Goal: Check status

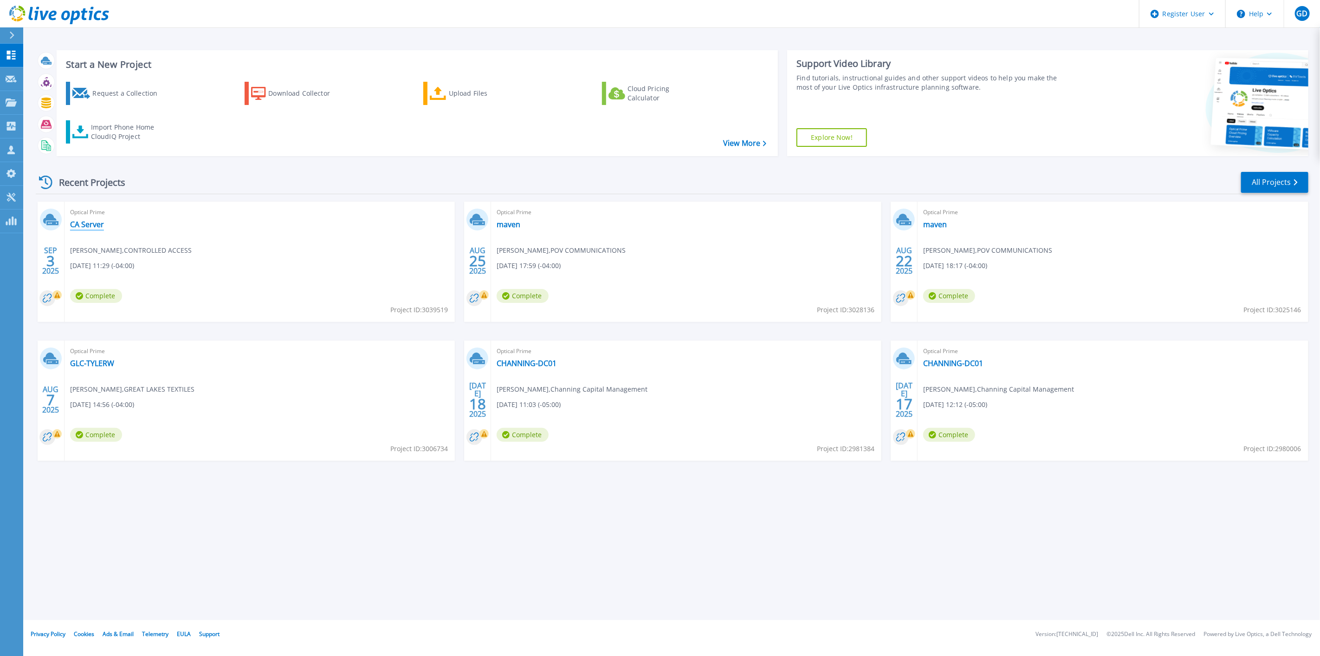
click at [89, 225] on link "CA Server" at bounding box center [87, 224] width 34 height 9
